Goal: Task Accomplishment & Management: Manage account settings

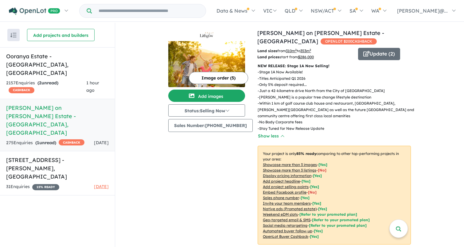
scroll to position [183, 0]
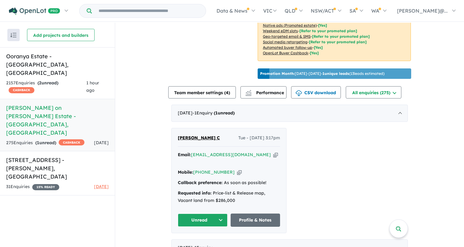
click at [53, 104] on h5 "Kelly on Lithgow Estate - Beveridge , VIC" at bounding box center [57, 120] width 102 height 33
click at [54, 55] on h5 "Ooranya Estate - Beveridge , VIC" at bounding box center [57, 64] width 102 height 25
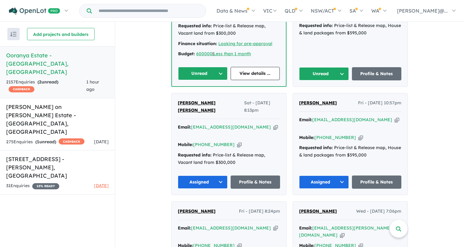
scroll to position [469, 0]
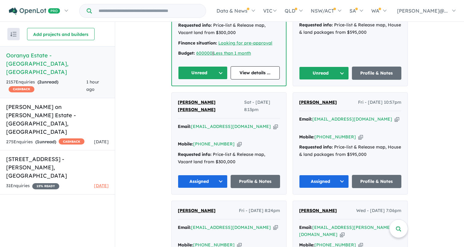
click at [339, 67] on button "Unread" at bounding box center [324, 73] width 50 height 13
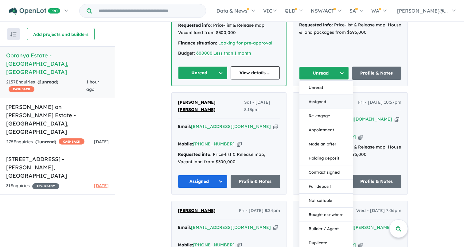
click at [311, 95] on button "Assigned" at bounding box center [325, 102] width 53 height 14
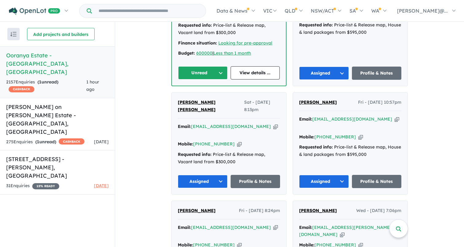
click at [220, 66] on button "Unread" at bounding box center [202, 72] width 49 height 13
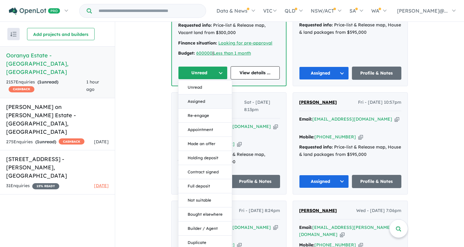
click at [199, 94] on button "Assigned" at bounding box center [204, 101] width 53 height 14
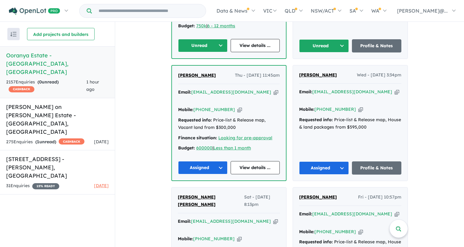
scroll to position [348, 0]
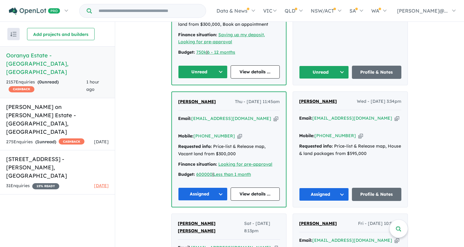
click at [342, 66] on button "Unread" at bounding box center [324, 72] width 50 height 13
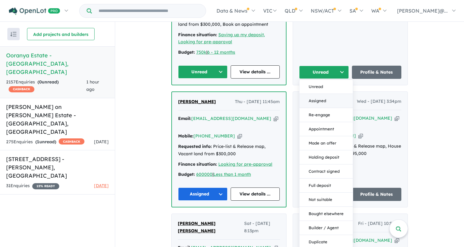
click at [322, 94] on button "Assigned" at bounding box center [325, 101] width 53 height 14
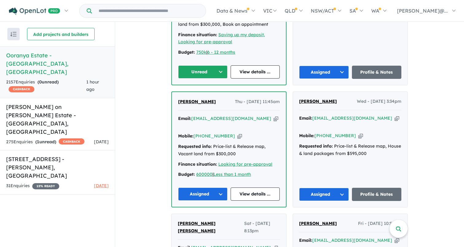
click at [221, 65] on button "Unread" at bounding box center [202, 71] width 49 height 13
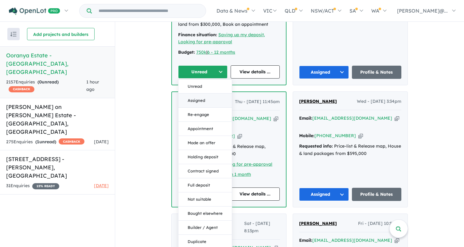
click at [203, 94] on button "Assigned" at bounding box center [204, 101] width 53 height 14
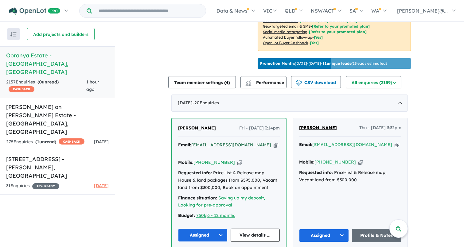
scroll to position [185, 0]
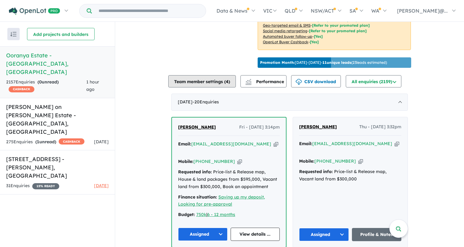
click at [217, 79] on button "Team member settings ( 4 )" at bounding box center [201, 81] width 67 height 12
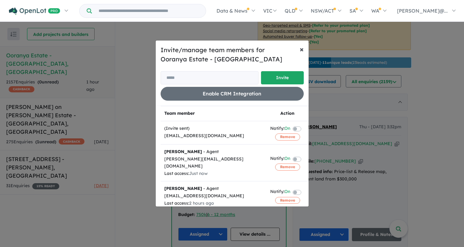
scroll to position [0, 0]
click at [300, 49] on span "×" at bounding box center [301, 48] width 4 height 9
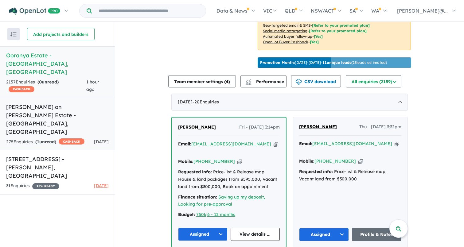
click at [39, 103] on h5 "Kelly on Lithgow Estate - Beveridge , VIC" at bounding box center [57, 119] width 102 height 33
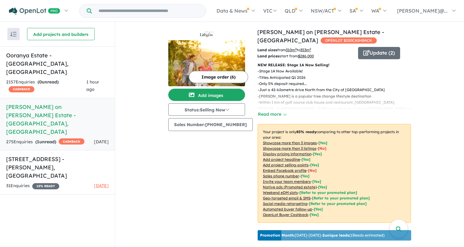
scroll to position [148, 0]
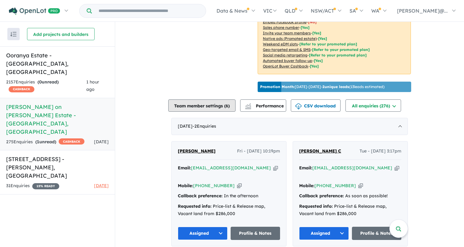
click at [218, 110] on button "Team member settings ( 6 )" at bounding box center [201, 105] width 67 height 12
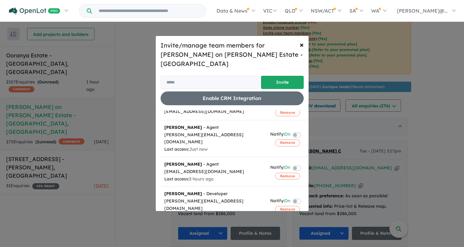
scroll to position [75, 0]
click at [301, 49] on span "×" at bounding box center [301, 44] width 4 height 9
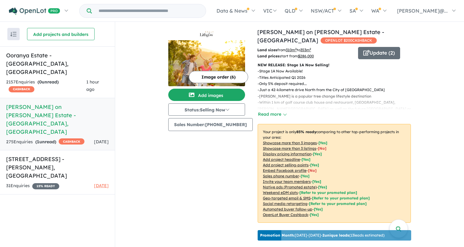
scroll to position [0, 0]
click at [212, 65] on img at bounding box center [206, 63] width 77 height 46
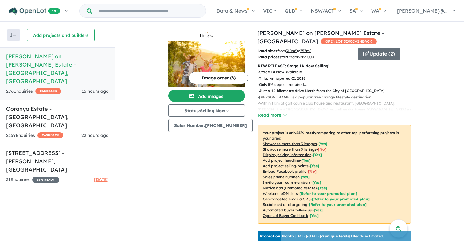
click at [223, 75] on button "Image order ( 6 )" at bounding box center [218, 78] width 59 height 12
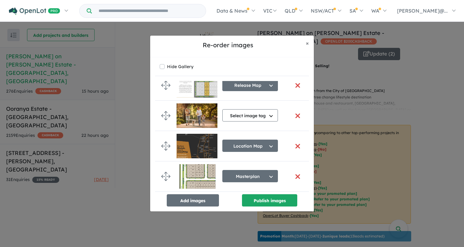
click at [294, 173] on button "button" at bounding box center [297, 176] width 13 height 13
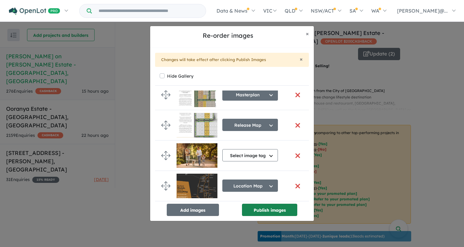
click at [275, 210] on button "Publish images" at bounding box center [269, 210] width 55 height 12
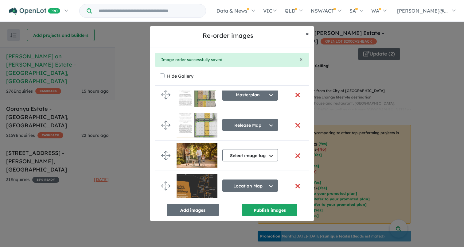
click at [308, 32] on span "×" at bounding box center [307, 33] width 3 height 7
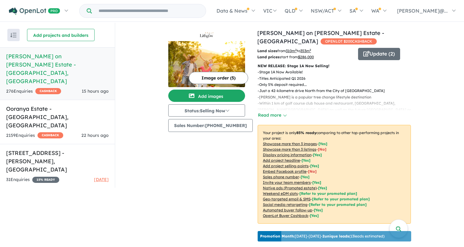
scroll to position [0, 0]
